Goal: Task Accomplishment & Management: Use online tool/utility

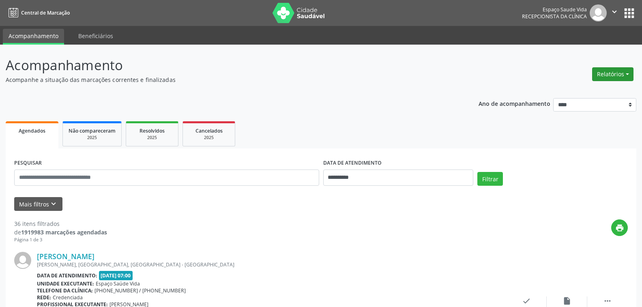
click at [606, 71] on button "Relatórios" at bounding box center [613, 74] width 41 height 14
click at [575, 91] on link "Agendamentos" at bounding box center [590, 91] width 87 height 11
select select "*"
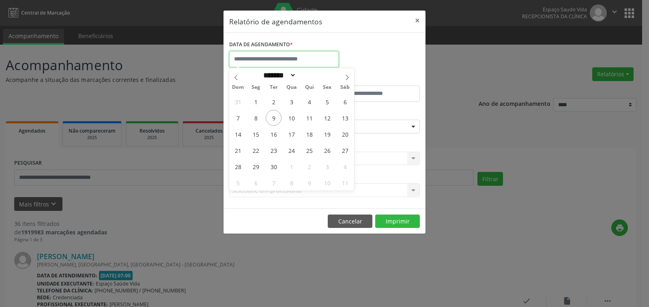
click at [276, 61] on input "text" at bounding box center [284, 59] width 110 height 16
click at [269, 59] on input "text" at bounding box center [284, 59] width 110 height 16
click at [292, 116] on span "10" at bounding box center [292, 118] width 16 height 16
type input "**********"
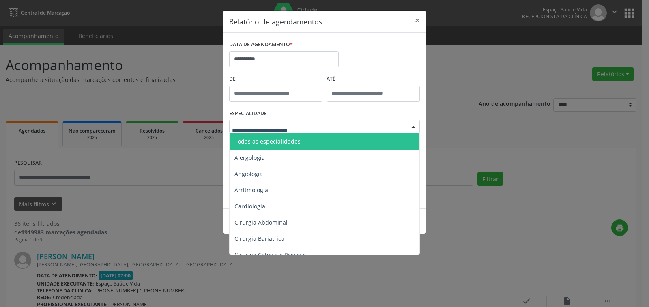
click at [283, 138] on span "Todas as especialidades" at bounding box center [268, 142] width 66 height 8
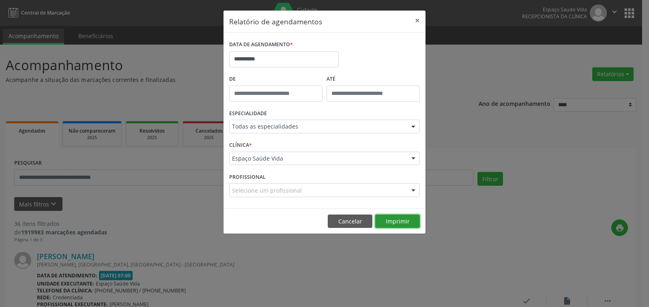
click at [393, 218] on button "Imprimir" at bounding box center [397, 222] width 45 height 14
